Goal: Task Accomplishment & Management: Manage account settings

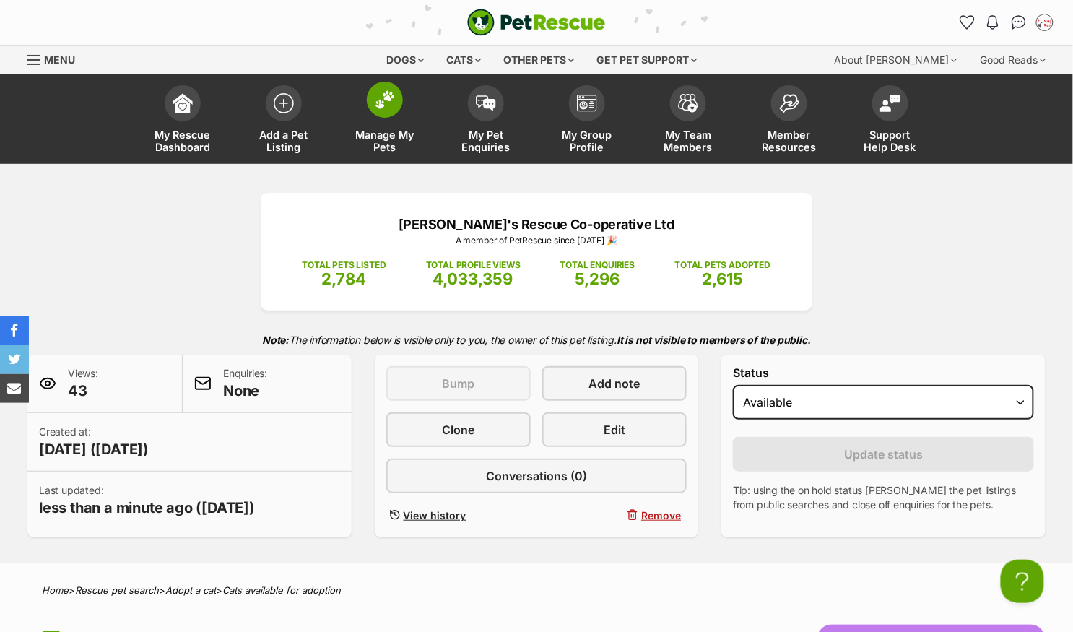
click at [389, 105] on img at bounding box center [385, 99] width 20 height 19
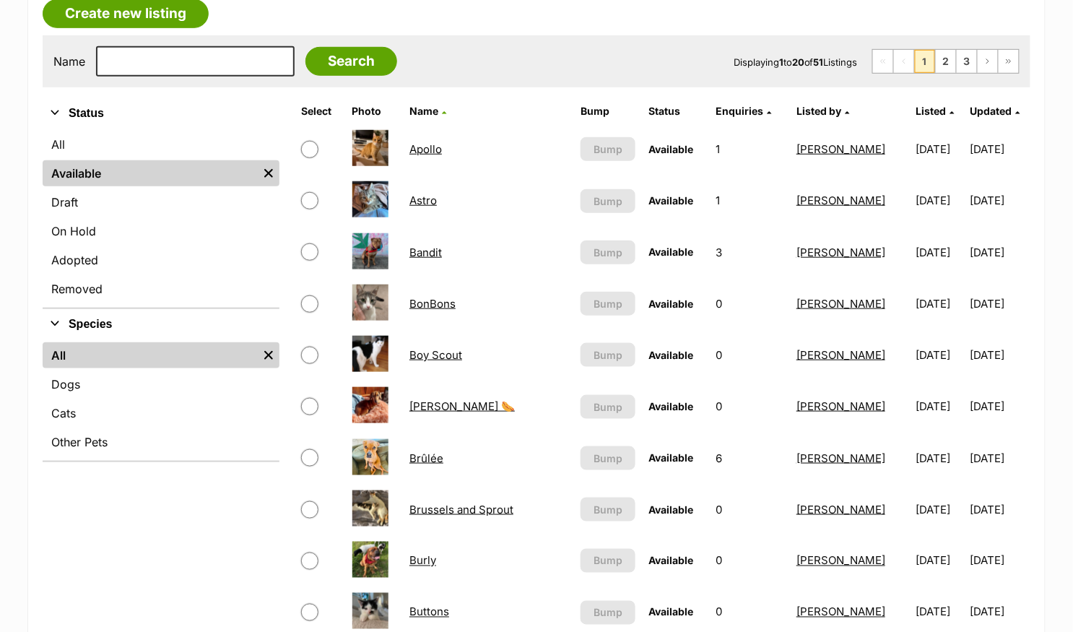
click at [420, 195] on link "Astro" at bounding box center [422, 200] width 27 height 14
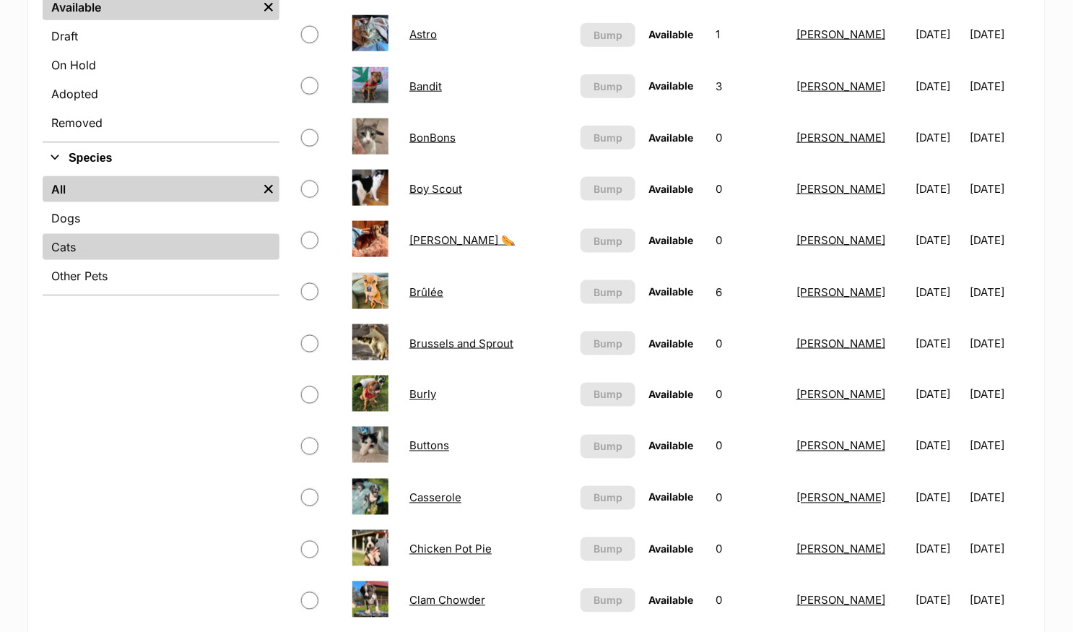
click at [159, 243] on link "Cats" at bounding box center [161, 247] width 237 height 26
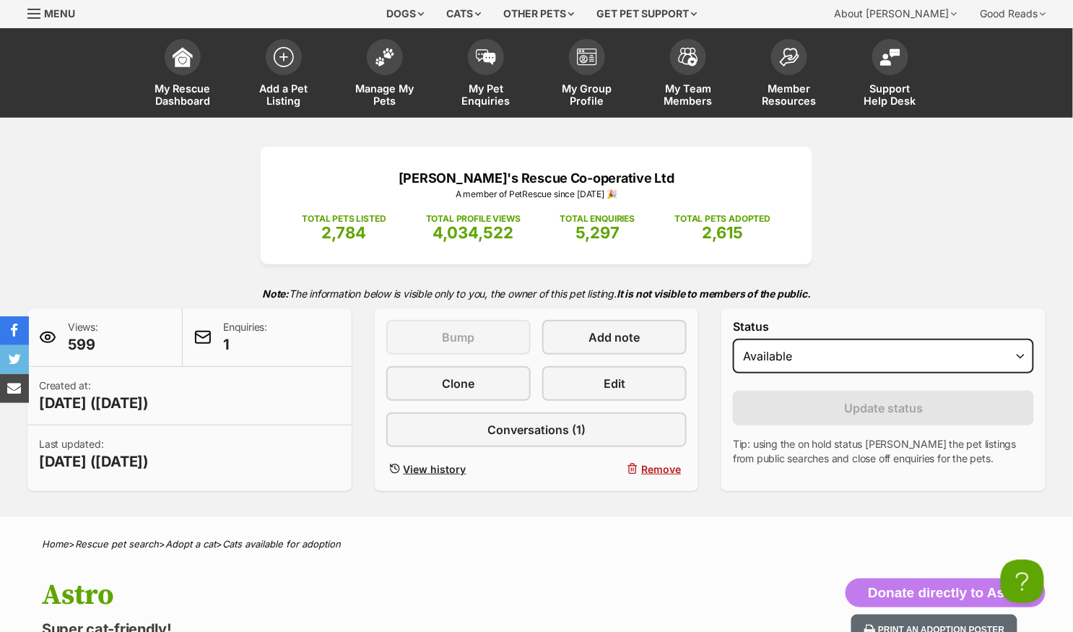
scroll to position [47, 0]
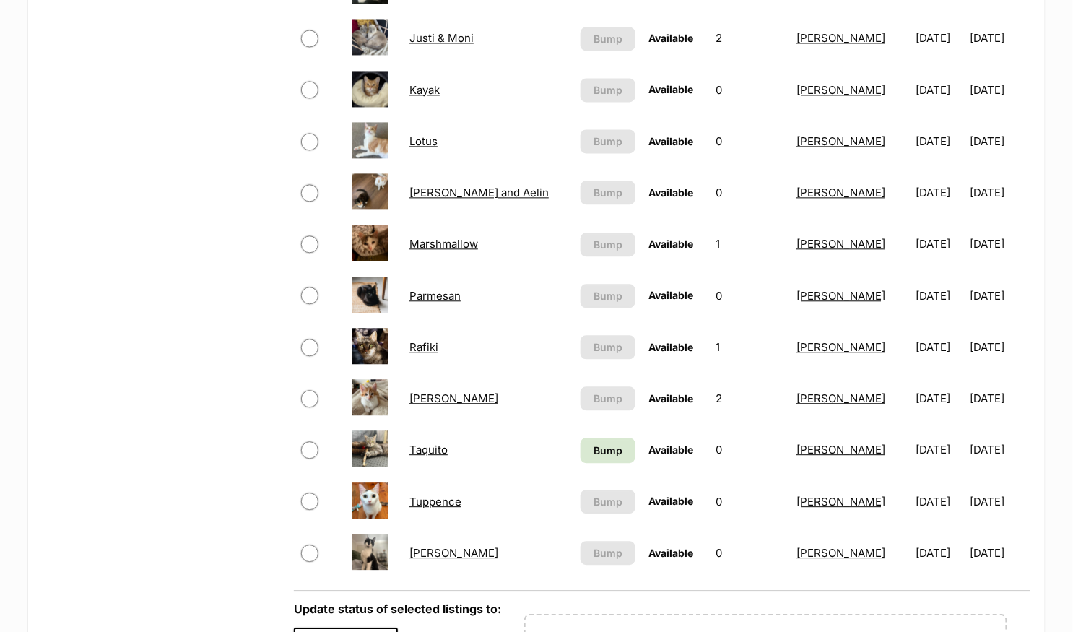
scroll to position [854, 0]
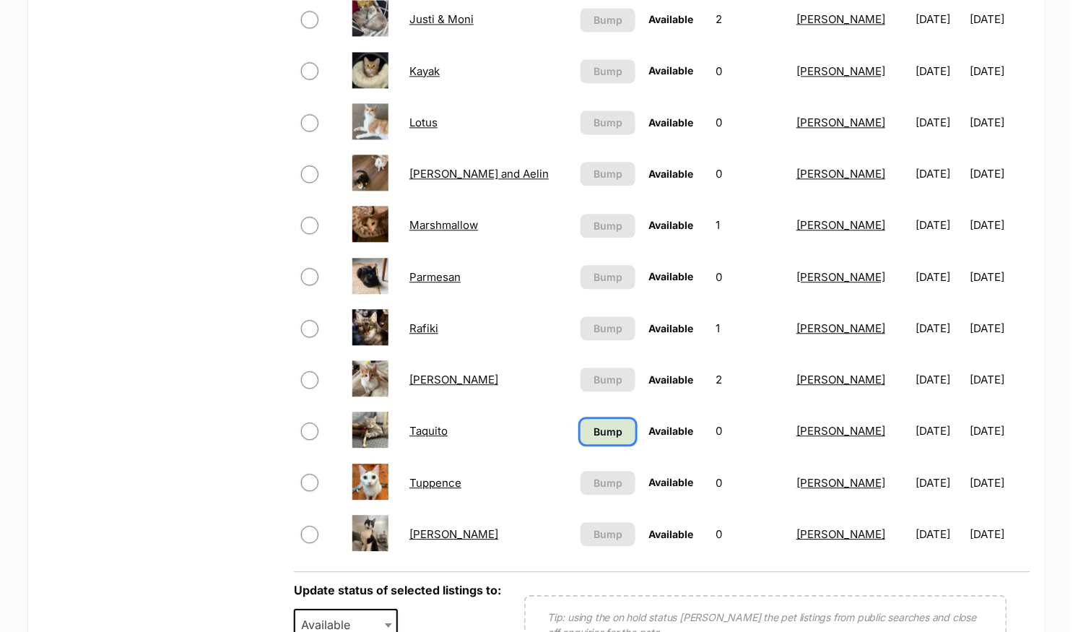
click at [593, 424] on span "Bump" at bounding box center [607, 431] width 29 height 15
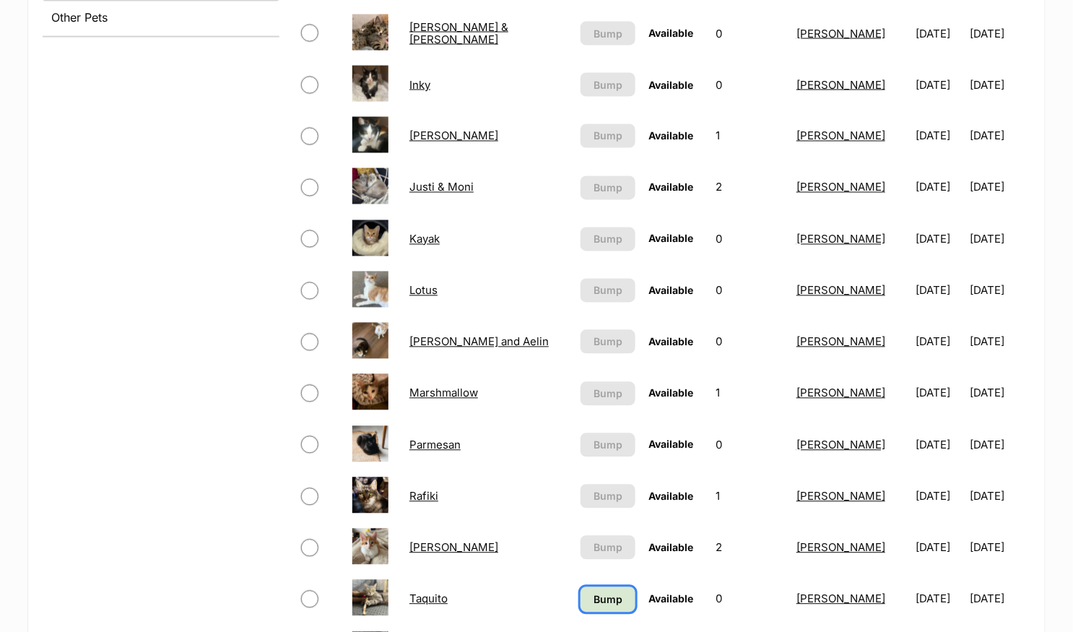
scroll to position [687, 0]
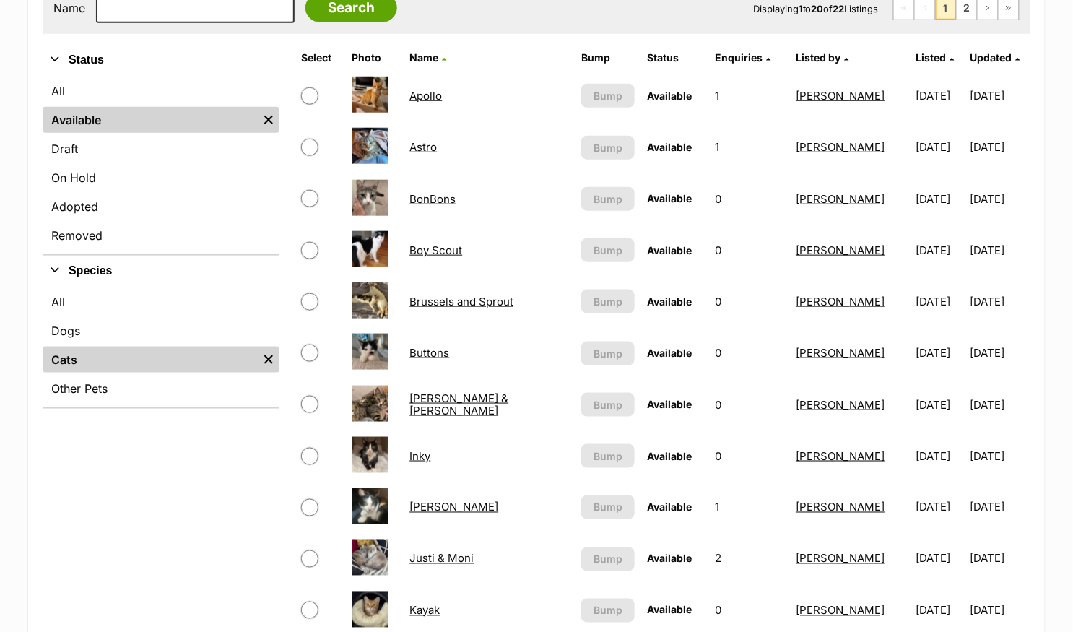
scroll to position [68, 0]
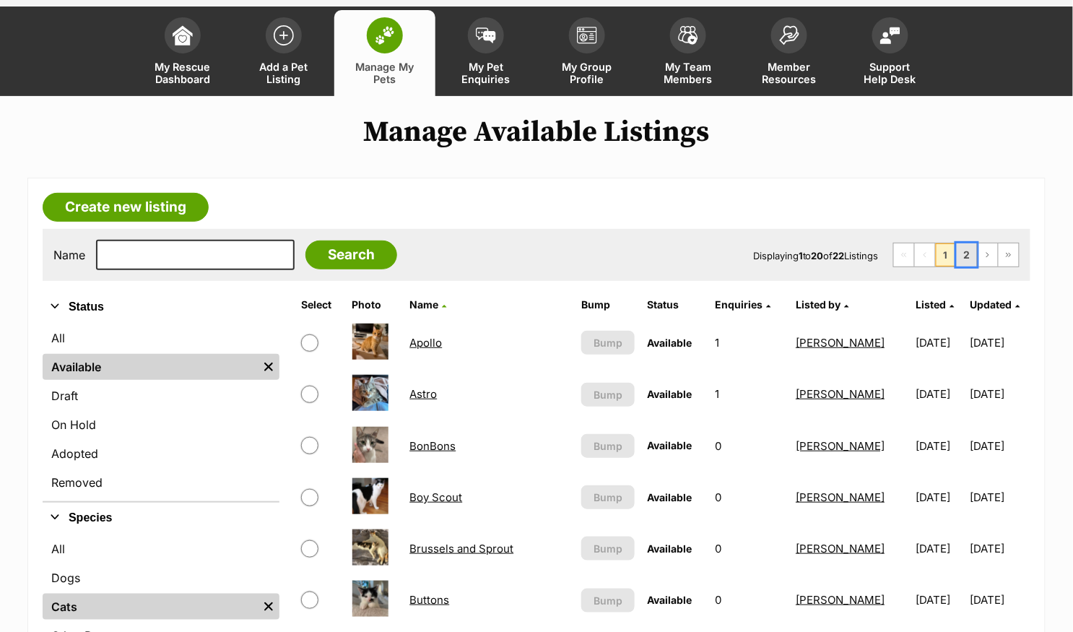
click at [966, 251] on link "2" at bounding box center [967, 254] width 20 height 23
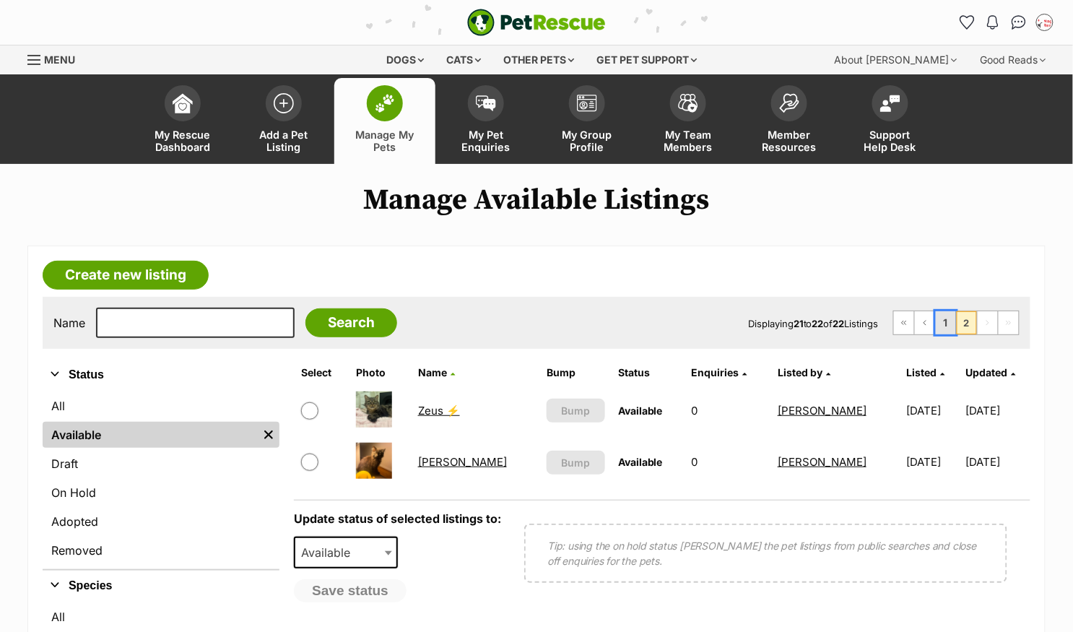
click at [951, 321] on link "1" at bounding box center [946, 322] width 20 height 23
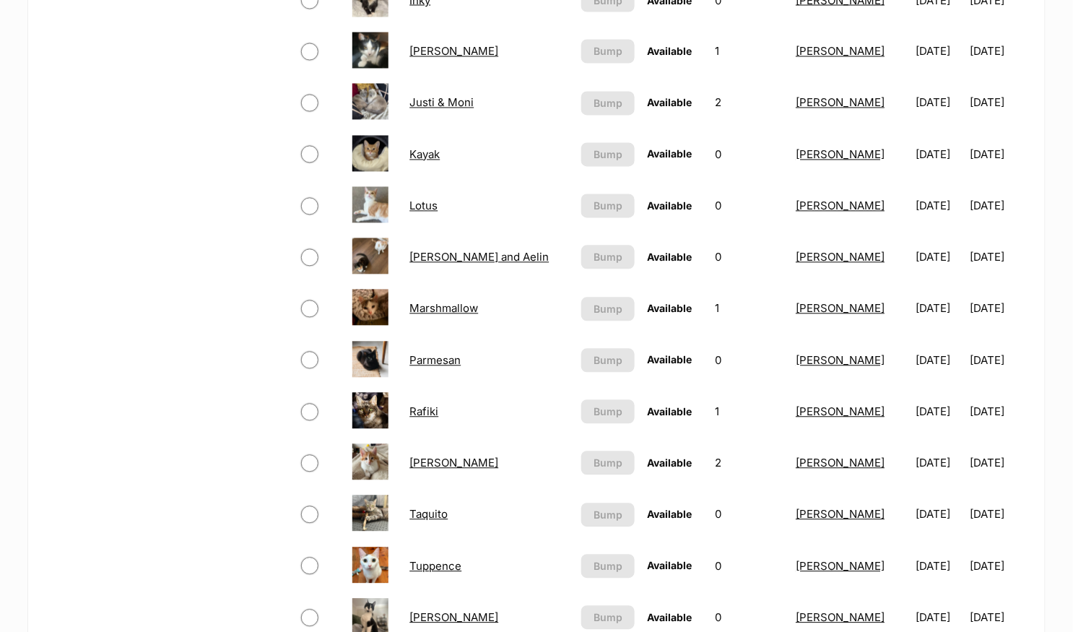
scroll to position [953, 0]
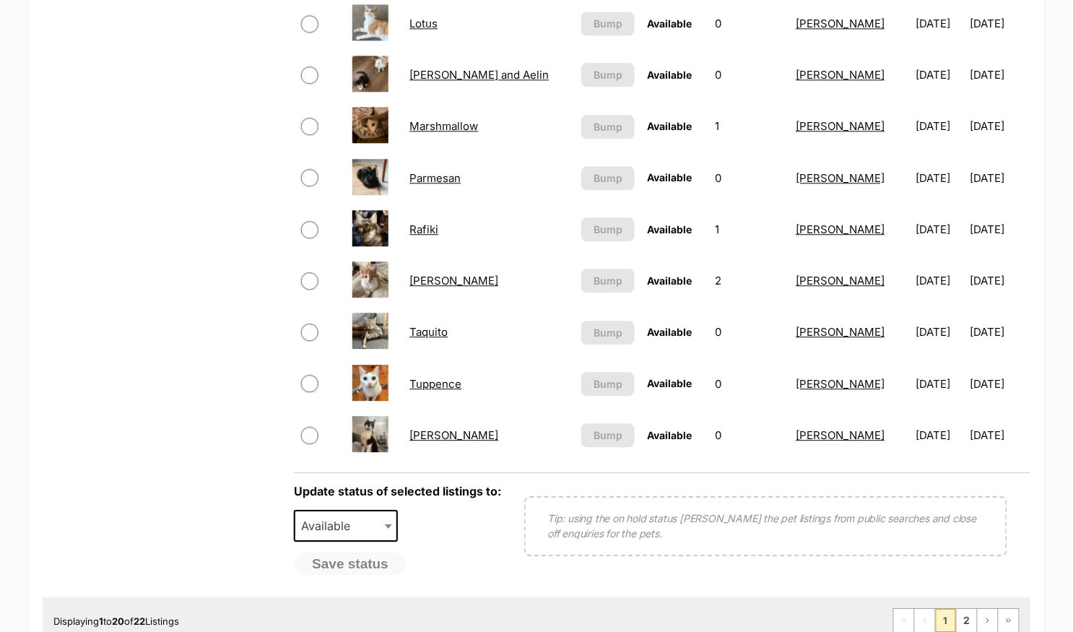
click at [458, 430] on link "Willy Wobbla" at bounding box center [453, 435] width 89 height 14
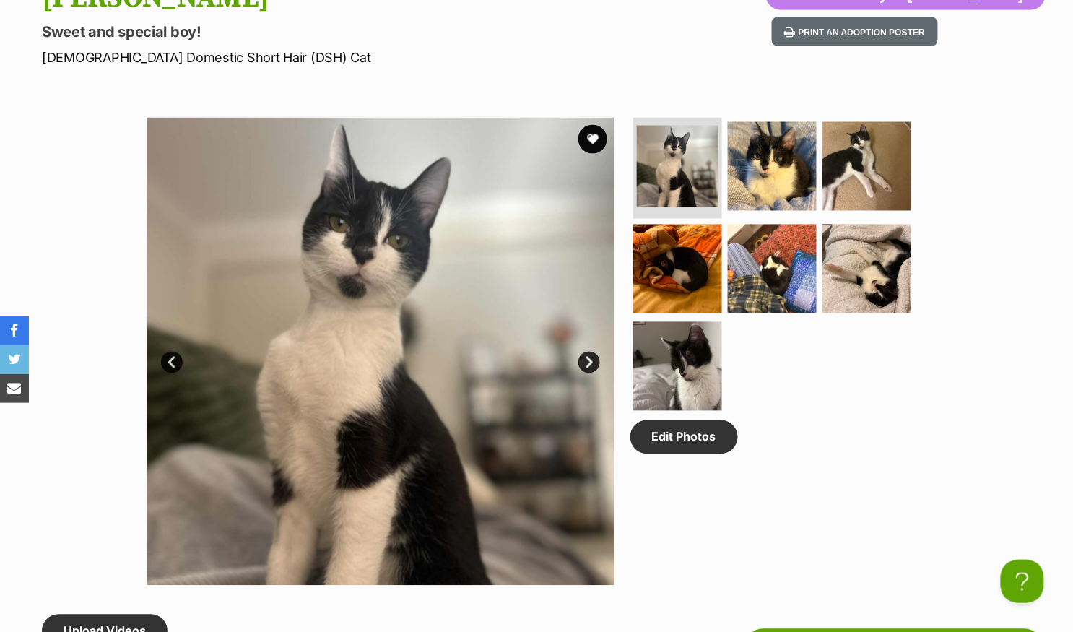
click at [586, 362] on link "Next" at bounding box center [589, 363] width 22 height 22
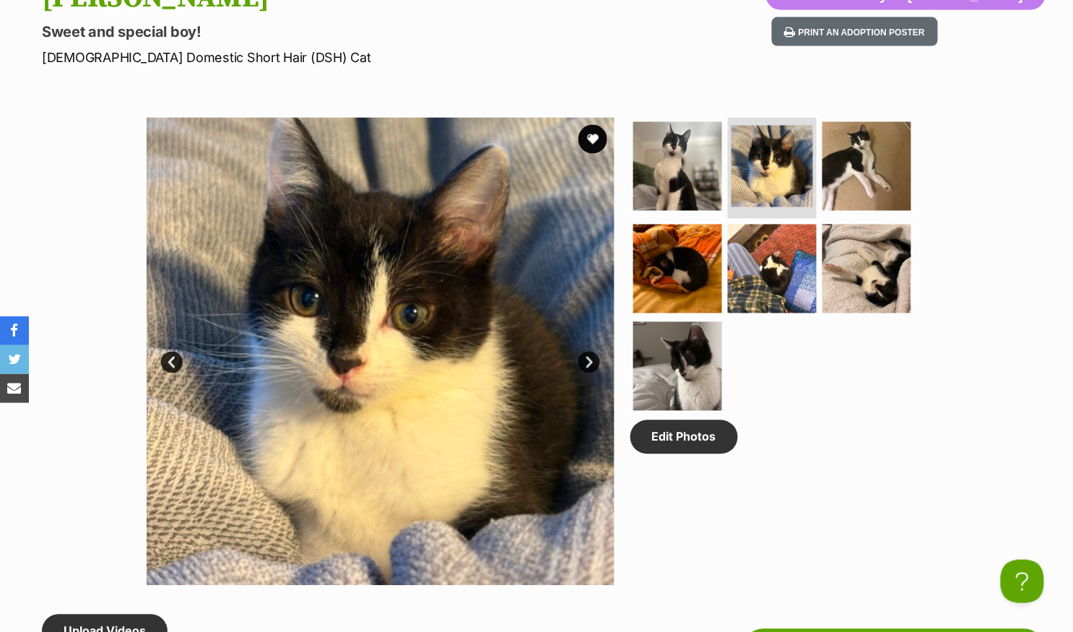
click at [594, 358] on link "Next" at bounding box center [589, 363] width 22 height 22
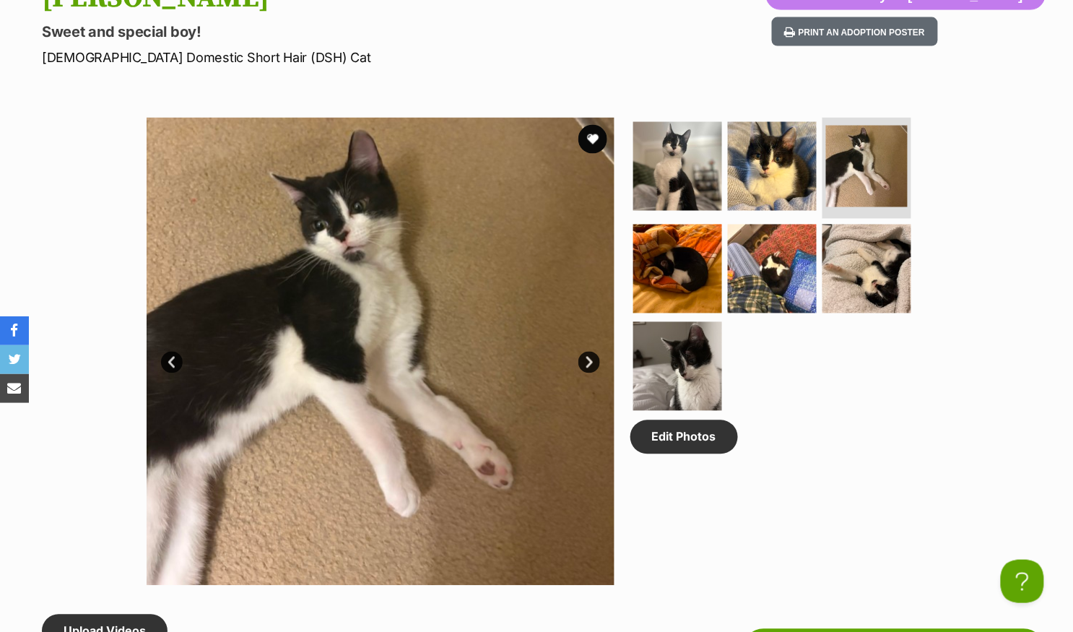
click at [591, 360] on link "Next" at bounding box center [589, 363] width 22 height 22
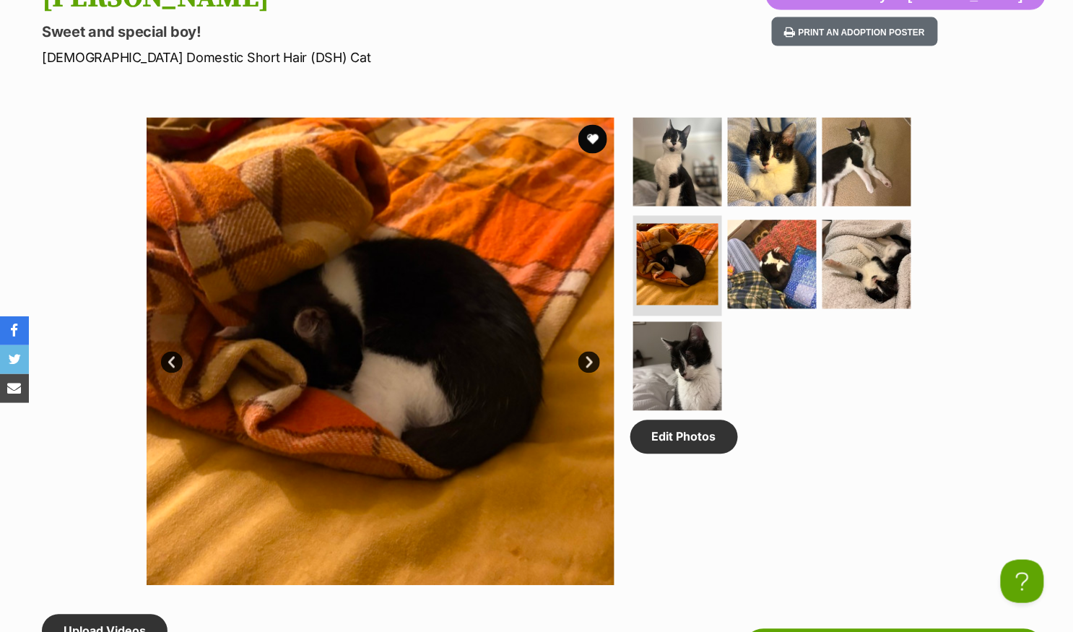
click at [591, 360] on link "Next" at bounding box center [589, 363] width 22 height 22
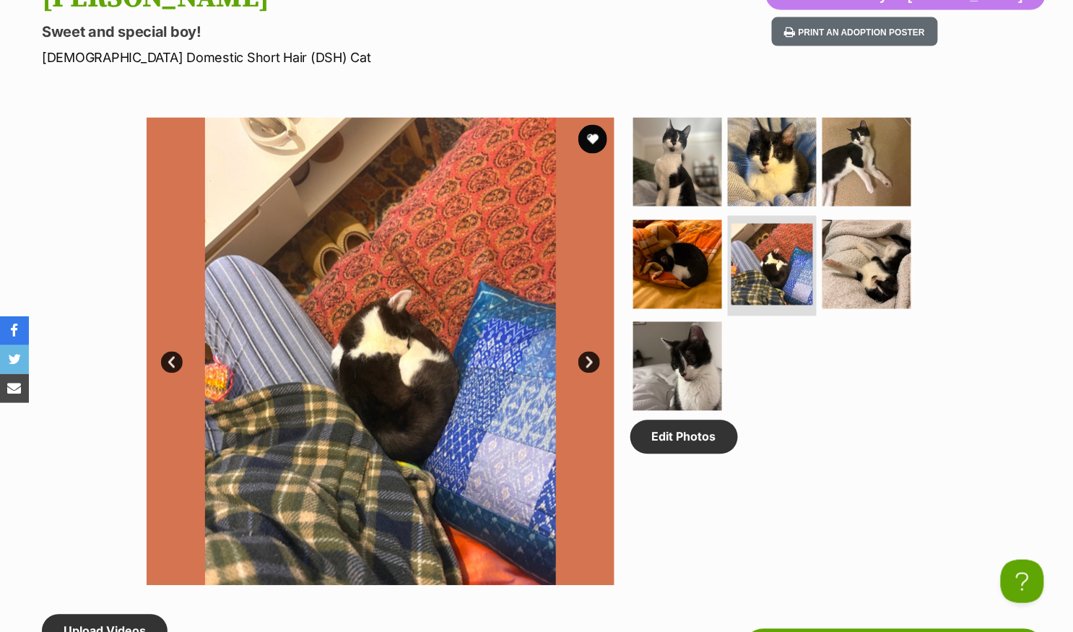
click at [591, 360] on link "Next" at bounding box center [589, 363] width 22 height 22
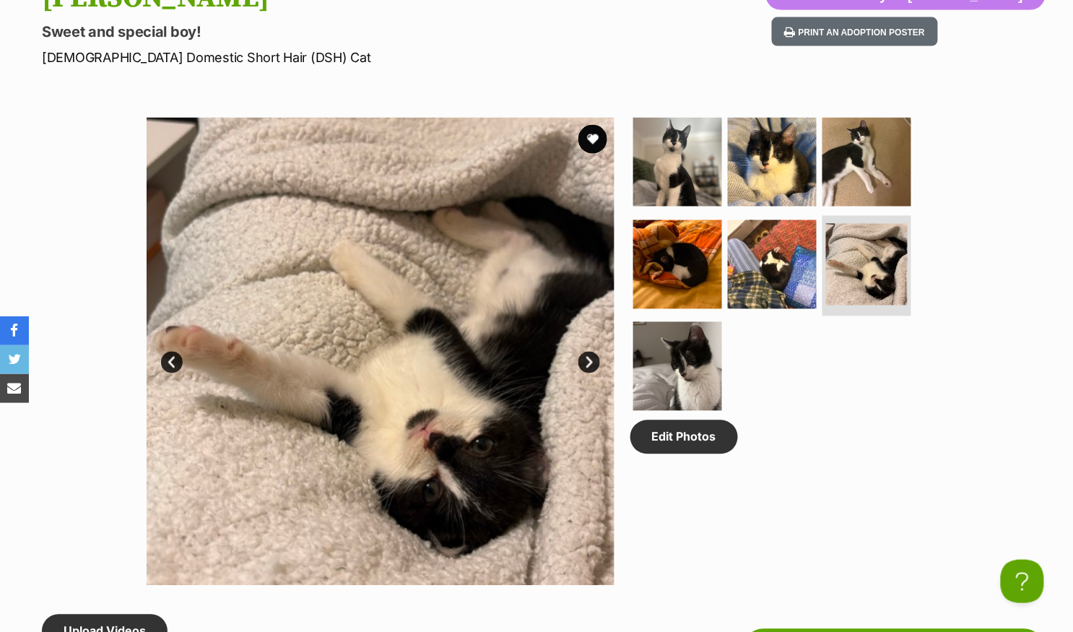
click at [588, 360] on link "Next" at bounding box center [589, 363] width 22 height 22
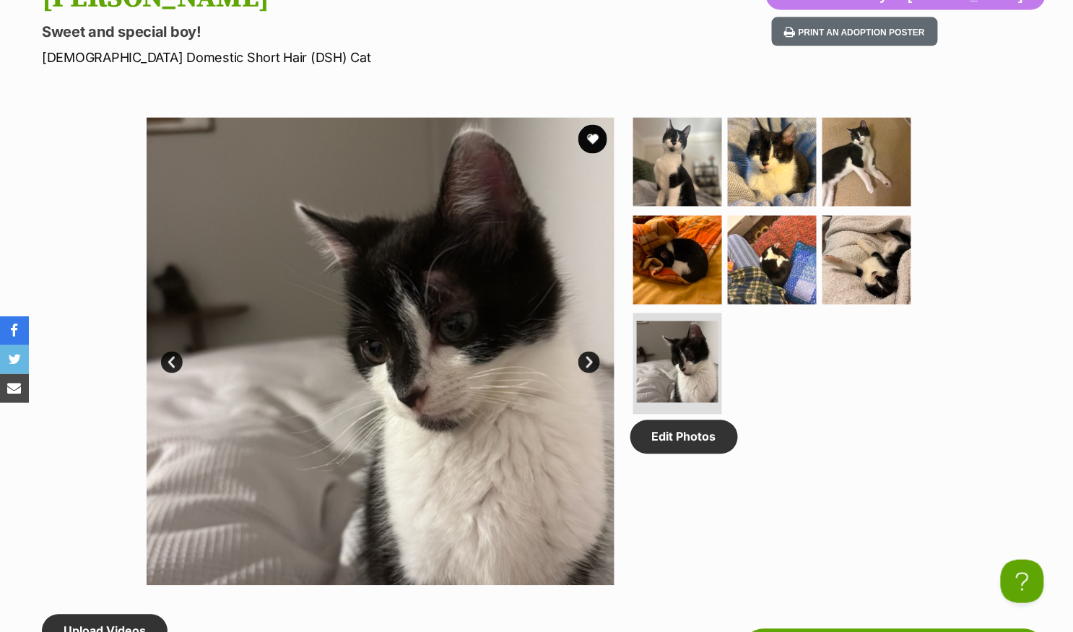
click at [593, 361] on link "Next" at bounding box center [589, 363] width 22 height 22
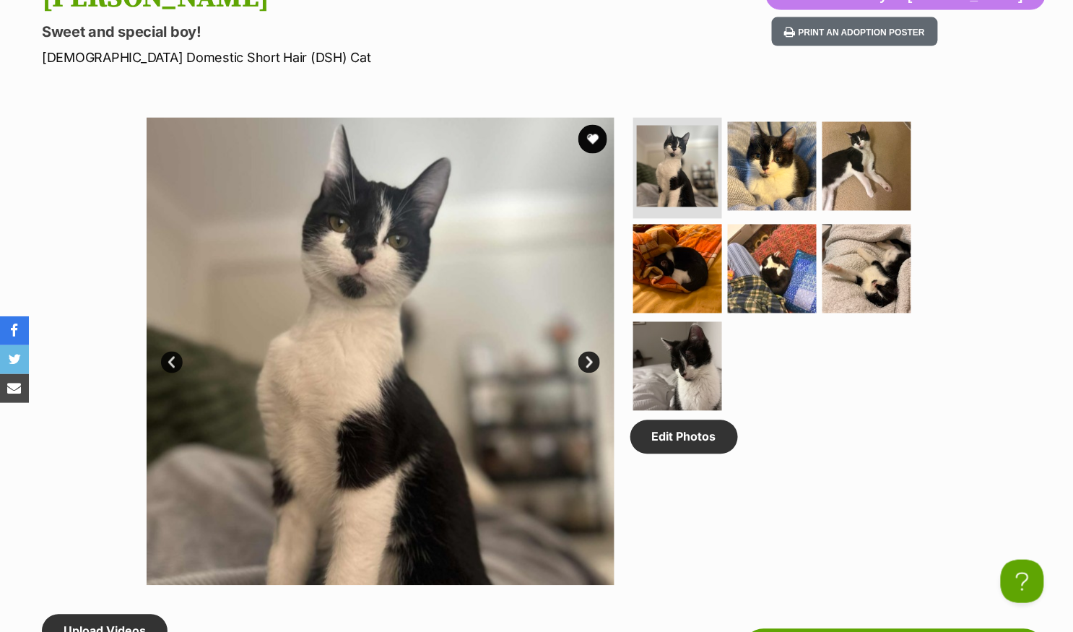
click at [593, 359] on link "Next" at bounding box center [589, 363] width 22 height 22
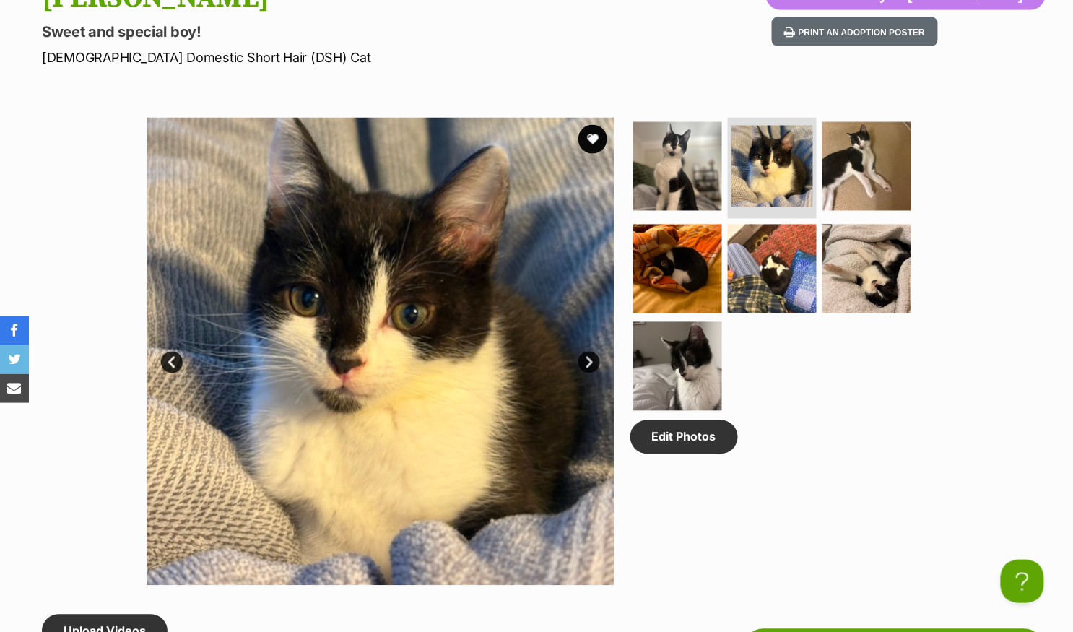
click at [594, 360] on link "Next" at bounding box center [589, 363] width 22 height 22
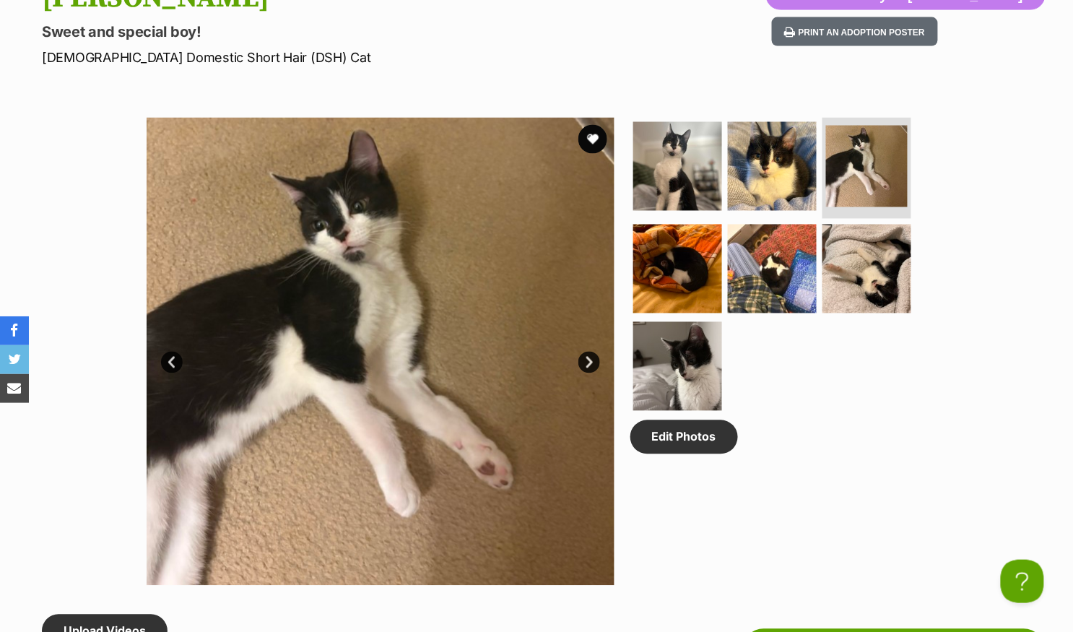
click at [591, 360] on link "Next" at bounding box center [589, 363] width 22 height 22
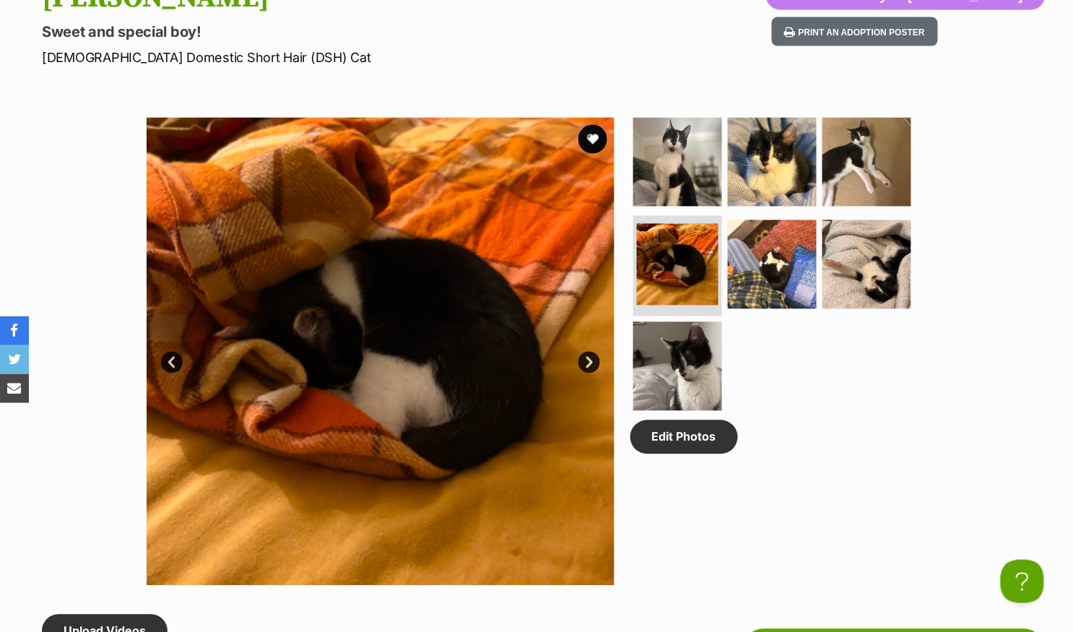
click at [591, 360] on link "Next" at bounding box center [589, 363] width 22 height 22
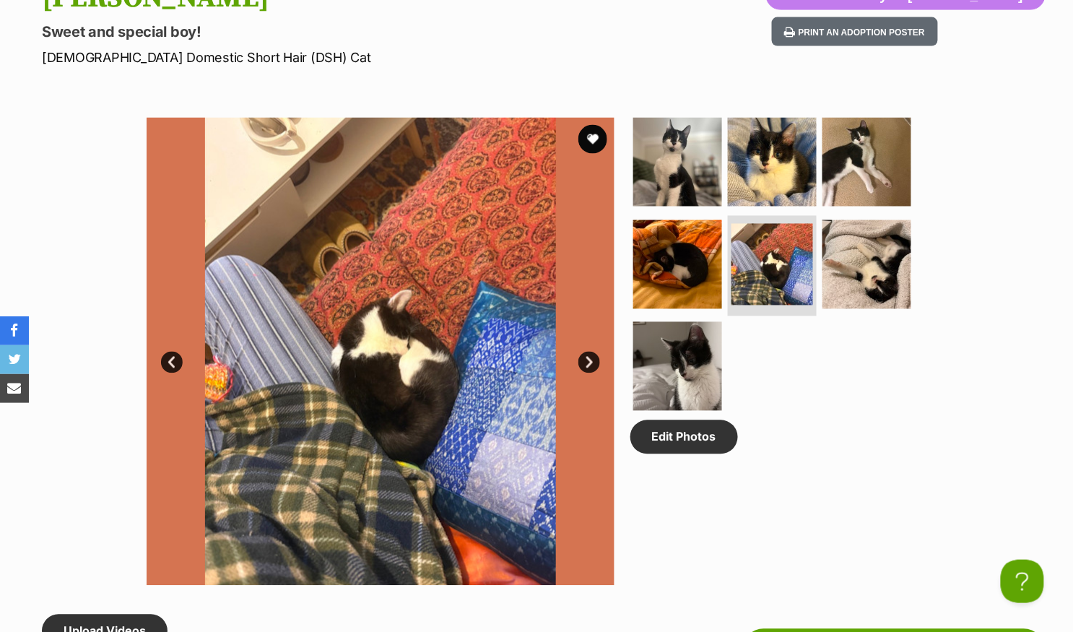
click at [591, 360] on link "Next" at bounding box center [589, 363] width 22 height 22
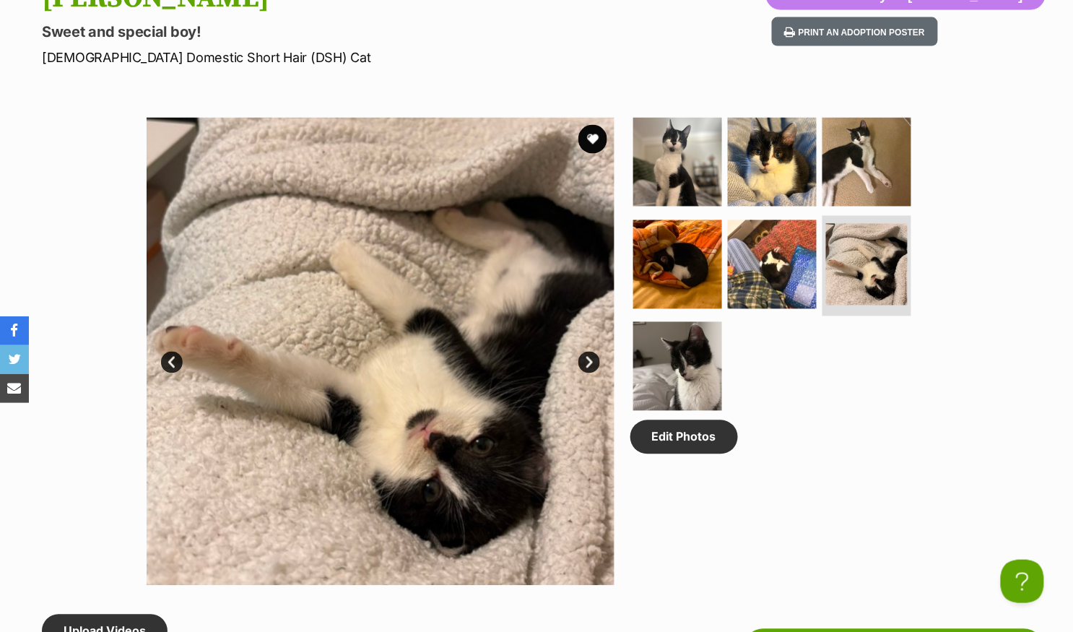
click at [588, 360] on link "Next" at bounding box center [589, 363] width 22 height 22
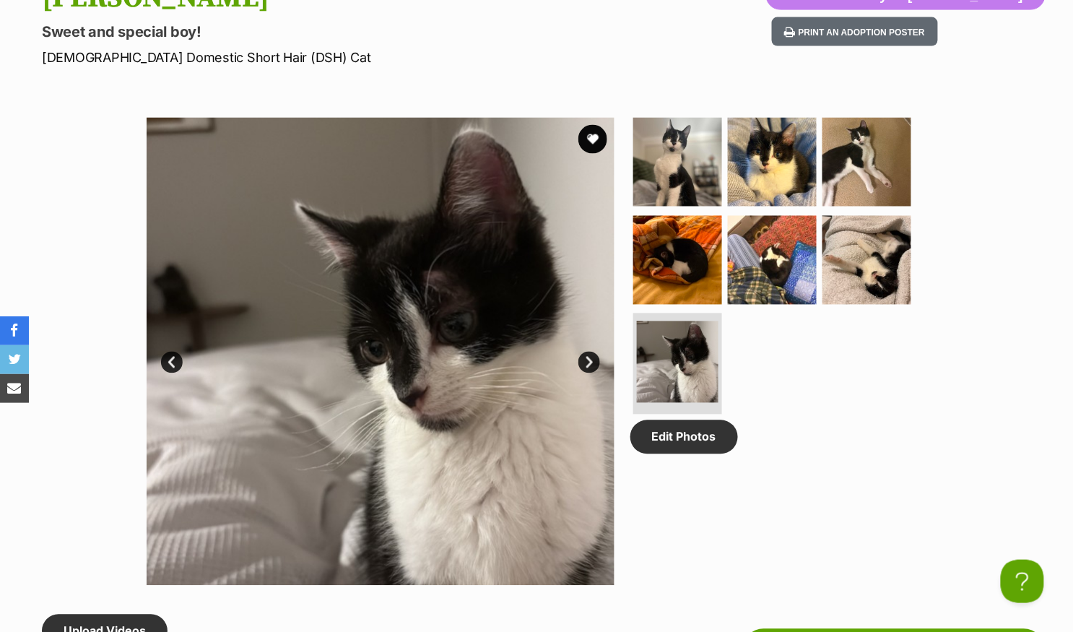
click at [588, 360] on link "Next" at bounding box center [589, 363] width 22 height 22
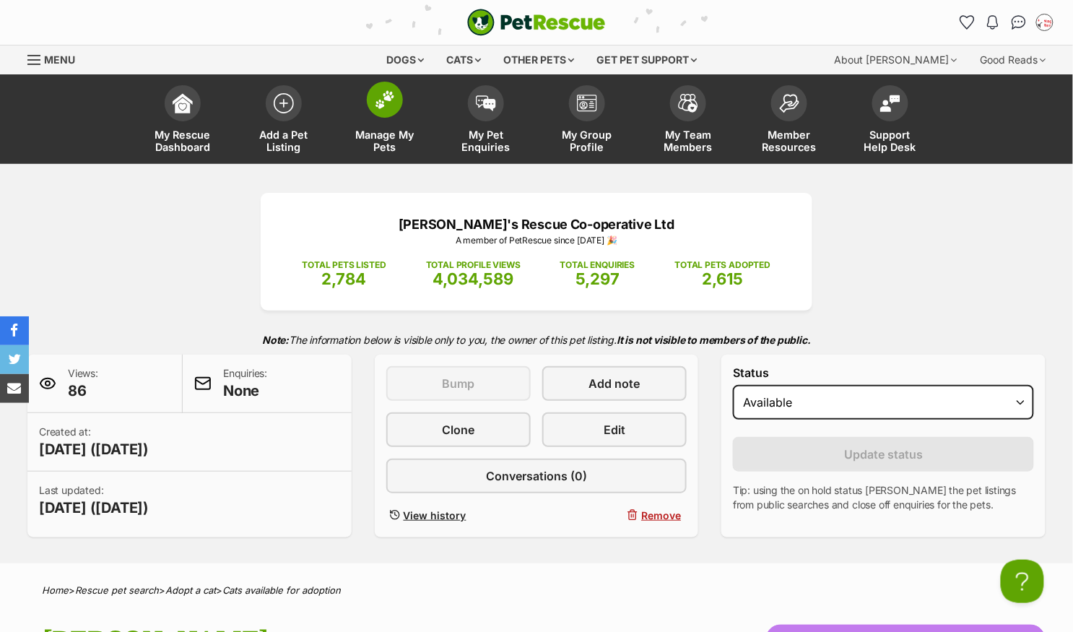
click at [391, 91] on img at bounding box center [385, 99] width 20 height 19
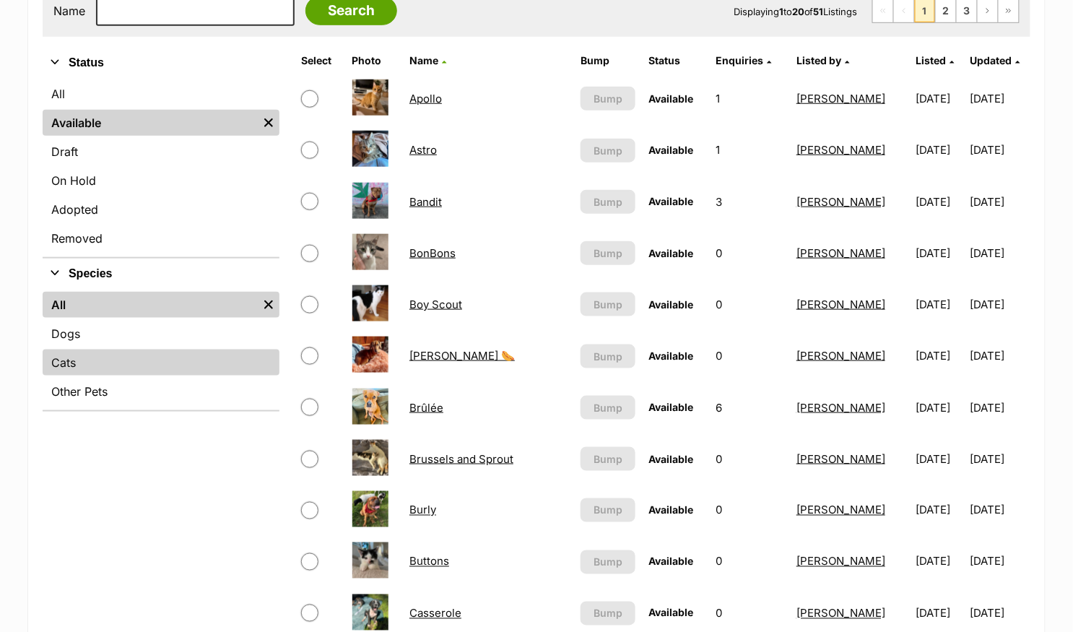
scroll to position [321, 0]
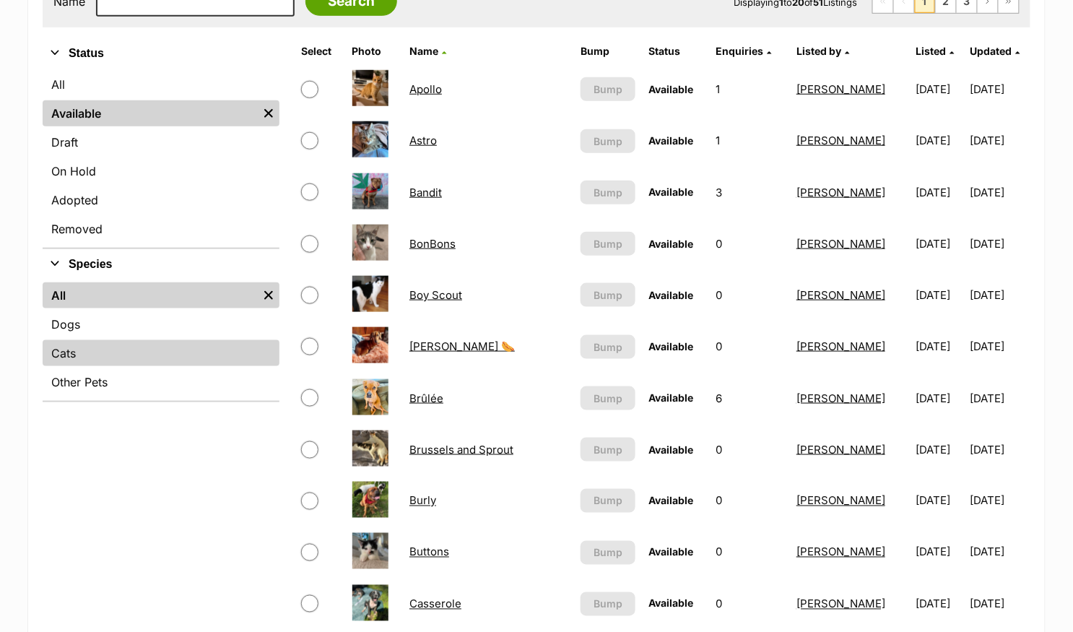
click at [129, 357] on link "Cats" at bounding box center [161, 353] width 237 height 26
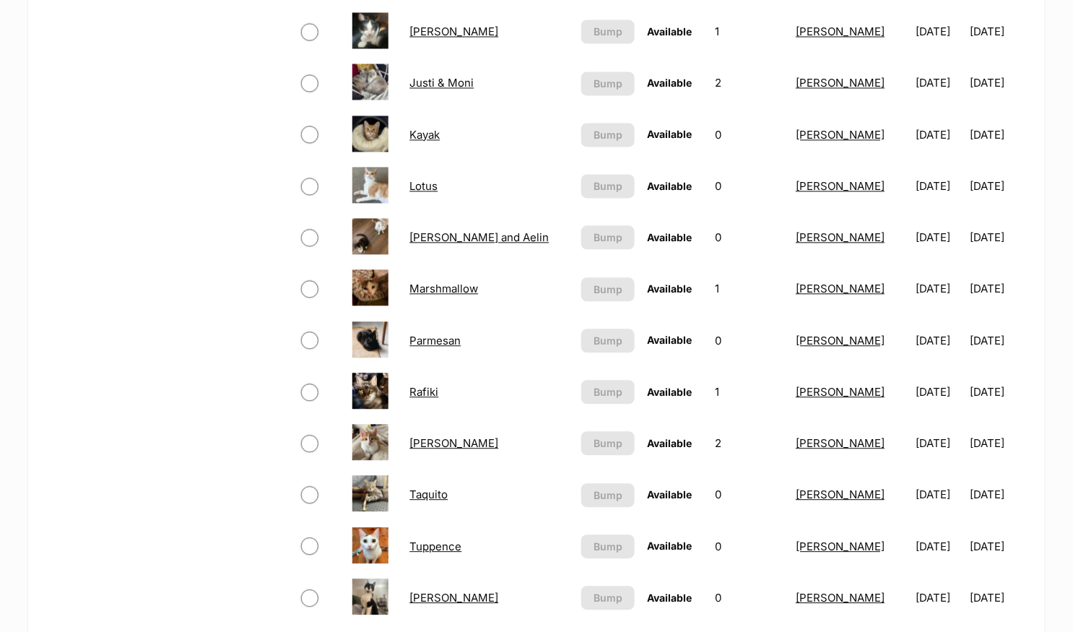
scroll to position [621, 0]
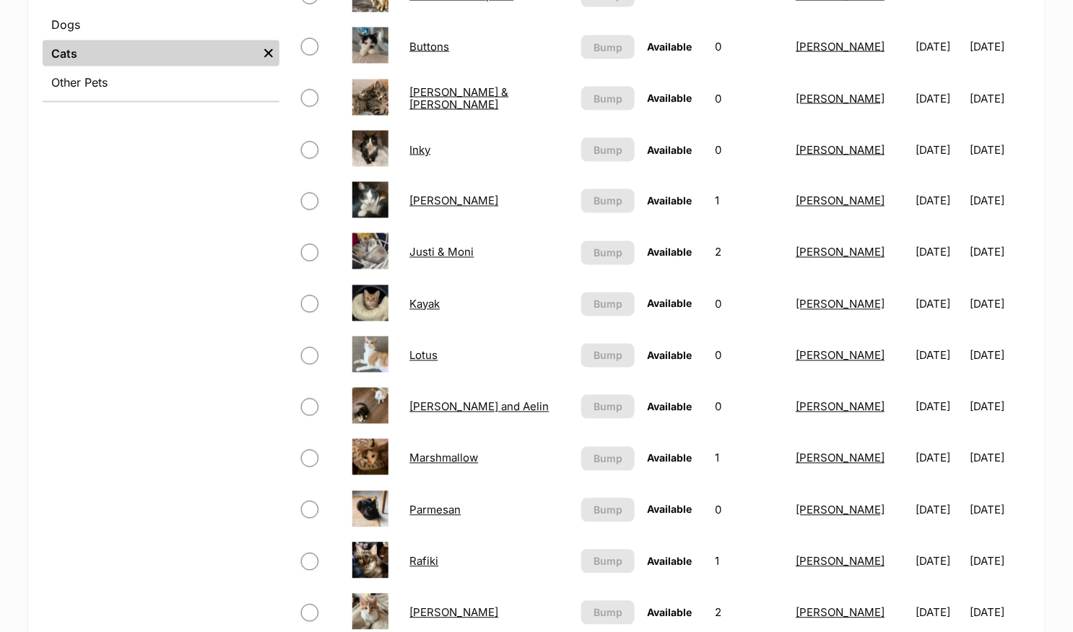
click at [477, 196] on link "[PERSON_NAME]" at bounding box center [453, 201] width 89 height 14
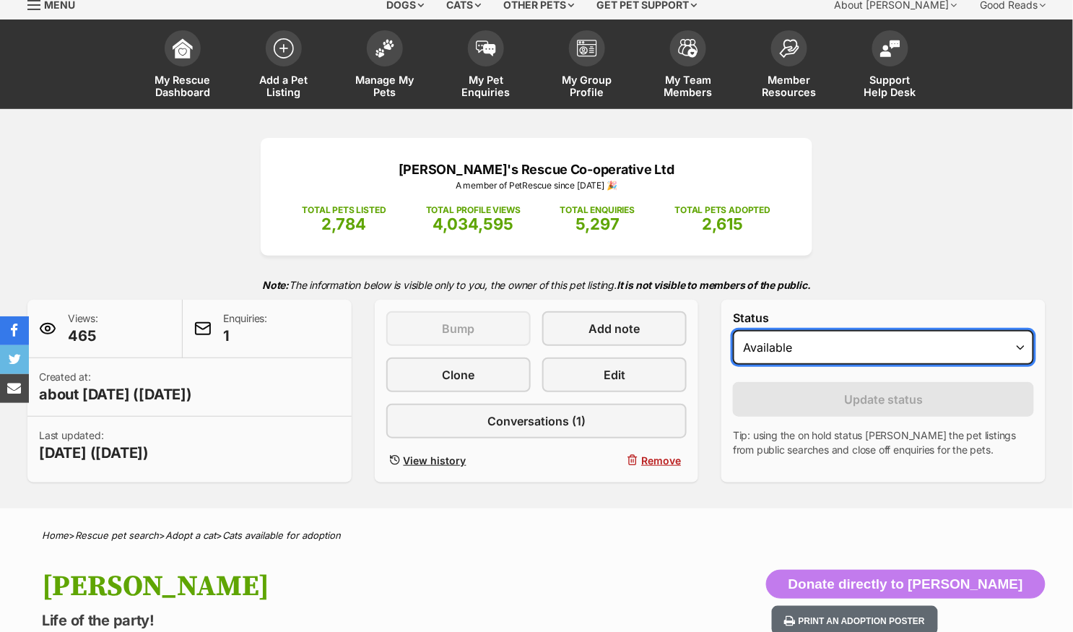
click at [776, 339] on select "Draft - not available as listing has enquires Available On hold Adopted" at bounding box center [883, 347] width 301 height 35
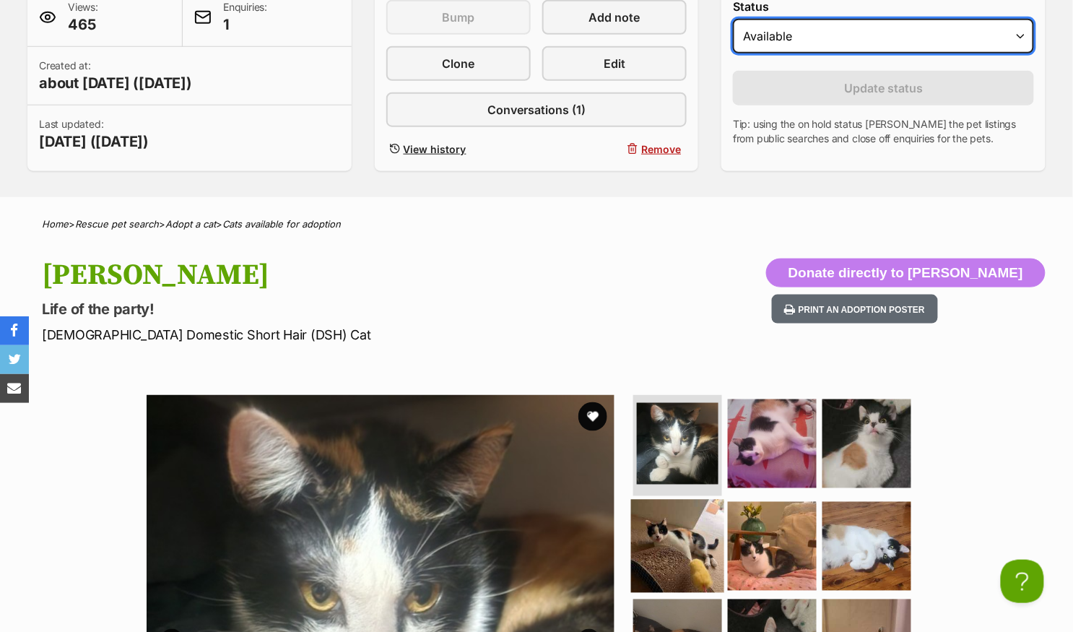
scroll to position [290, 0]
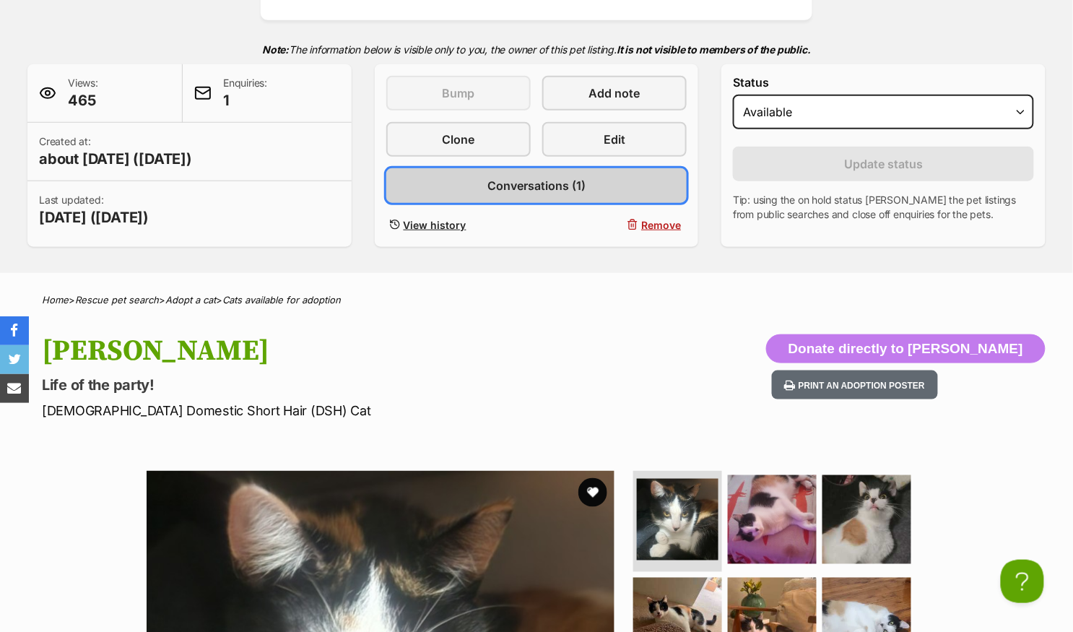
click at [610, 187] on link "Conversations (1)" at bounding box center [536, 185] width 301 height 35
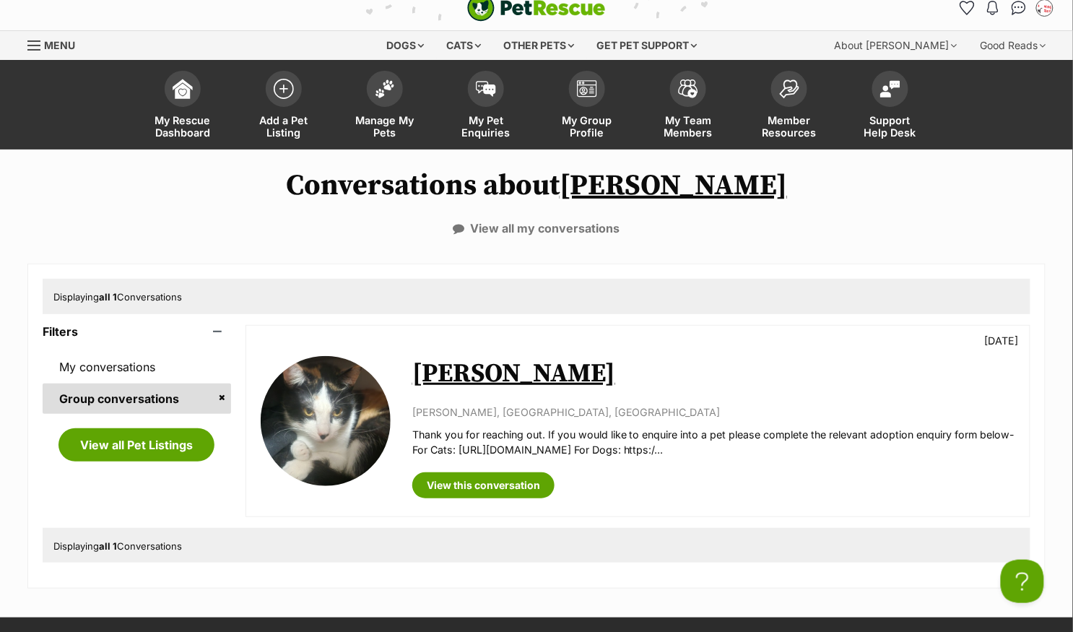
scroll to position [16, 0]
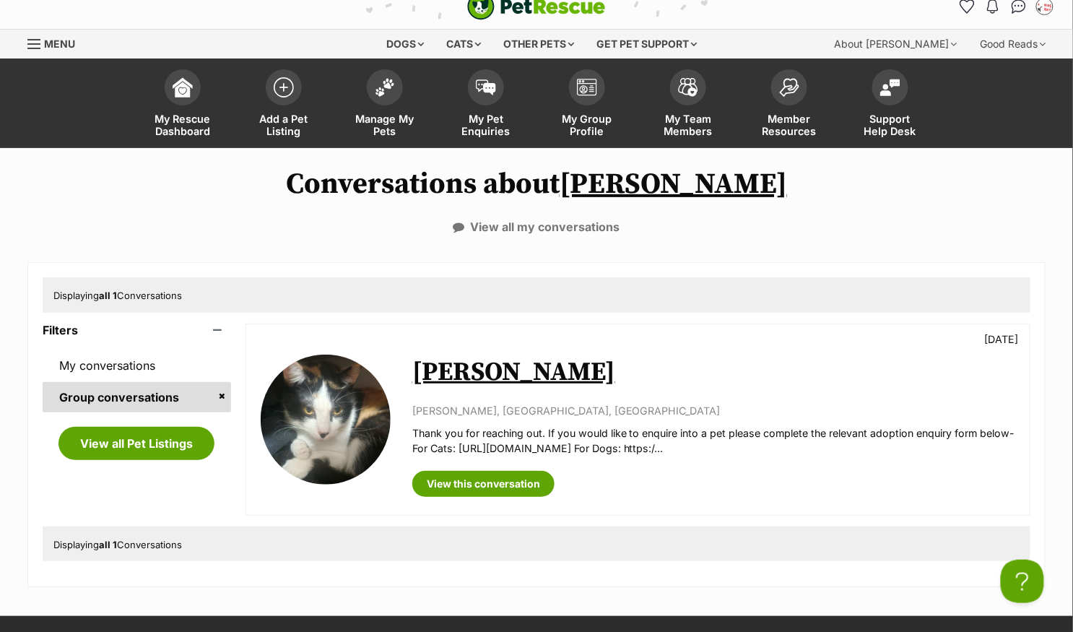
click at [482, 370] on link "[PERSON_NAME]" at bounding box center [513, 372] width 203 height 32
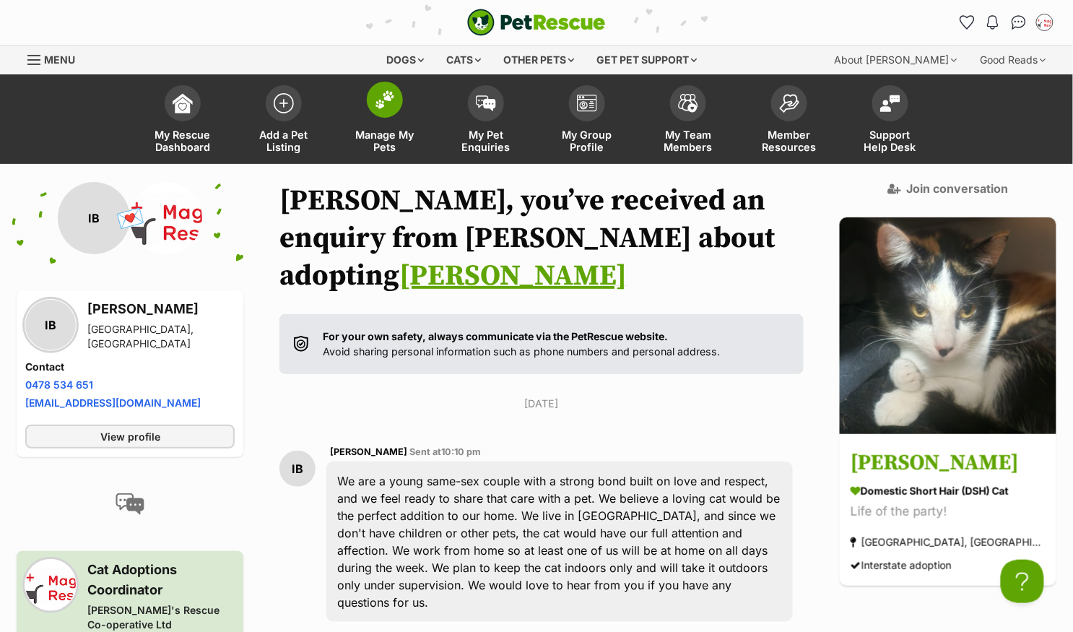
click at [386, 99] on img at bounding box center [385, 99] width 20 height 19
